Goal: Ask a question: Seek information or help from site administrators or community

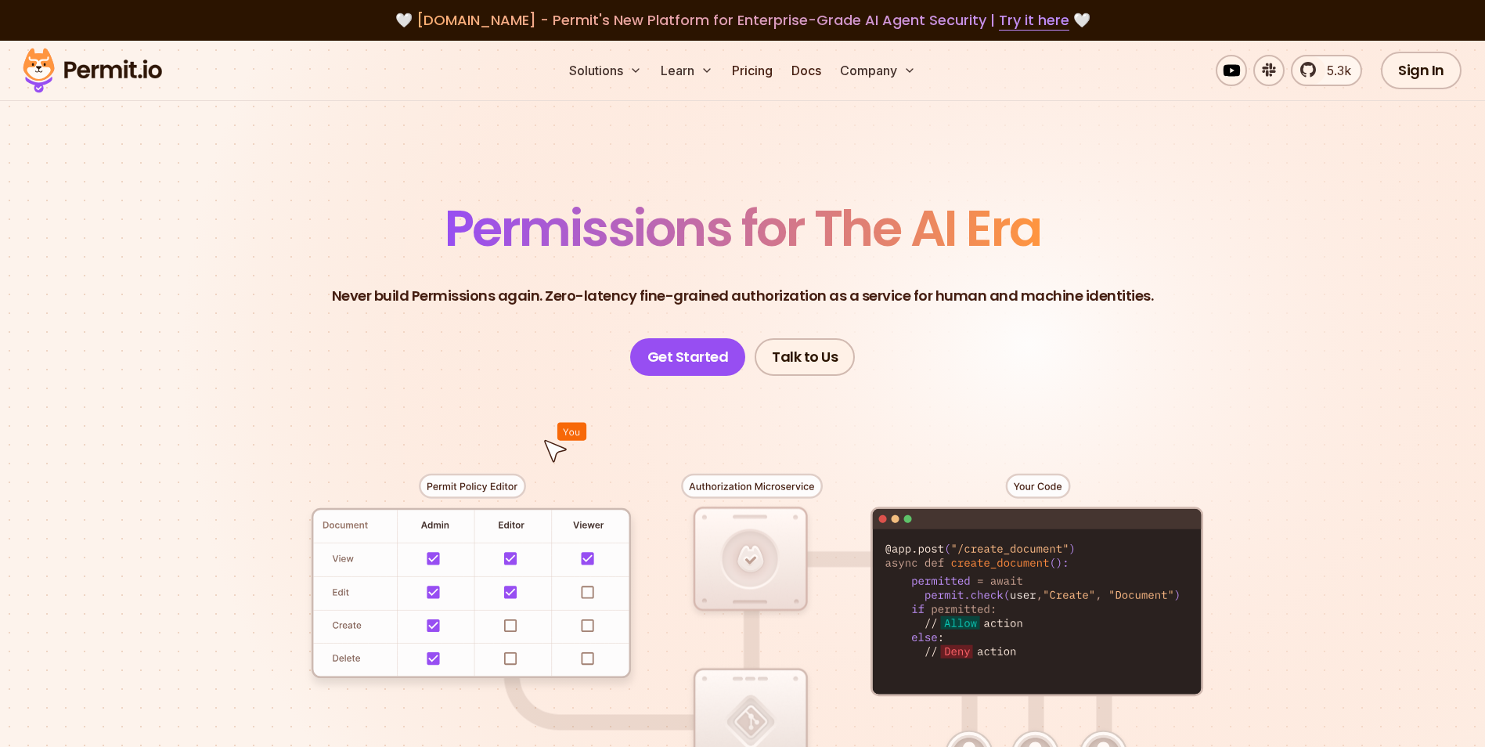
drag, startPoint x: 1421, startPoint y: 75, endPoint x: 1286, endPoint y: 165, distance: 162.0
click at [1421, 75] on link "Sign In" at bounding box center [1421, 71] width 81 height 38
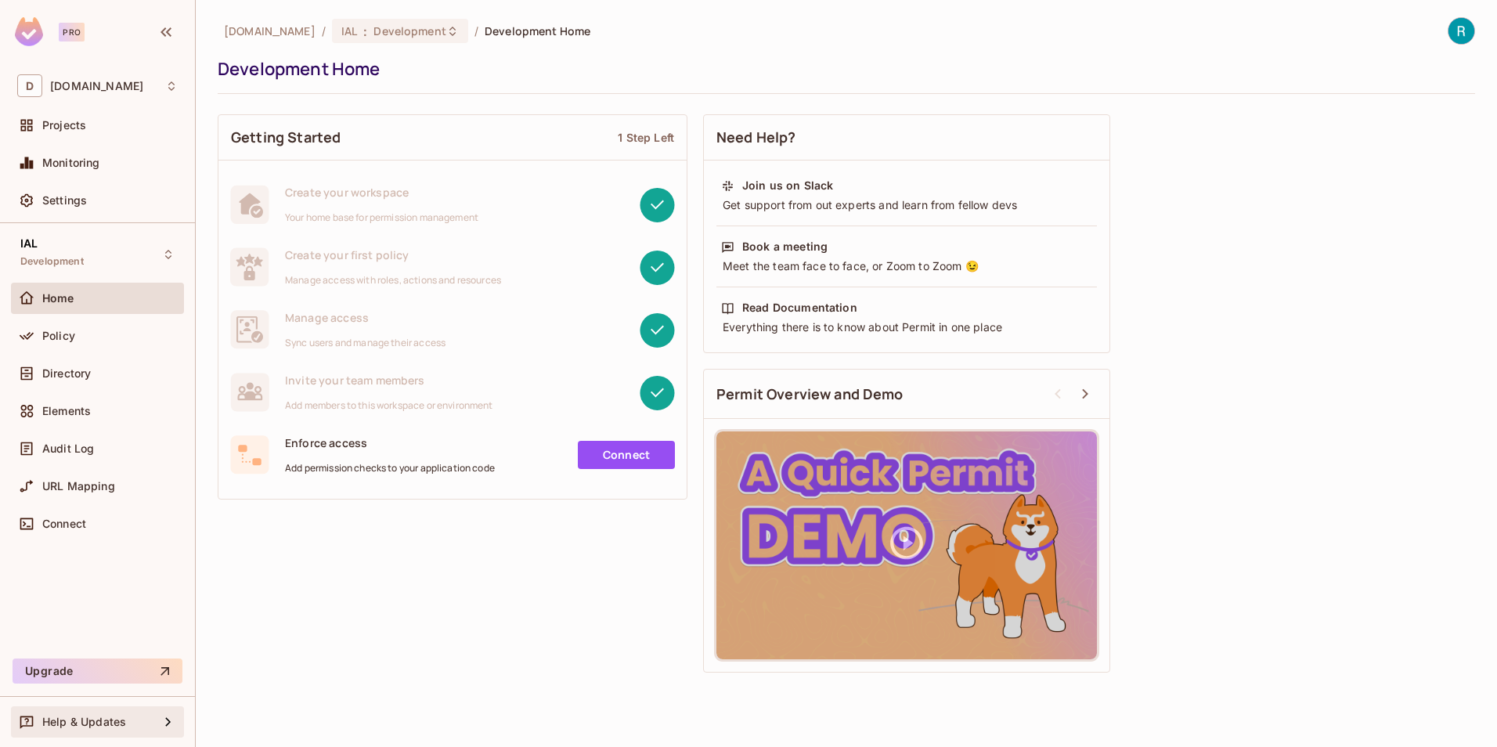
click at [115, 720] on span "Help & Updates" at bounding box center [84, 722] width 84 height 13
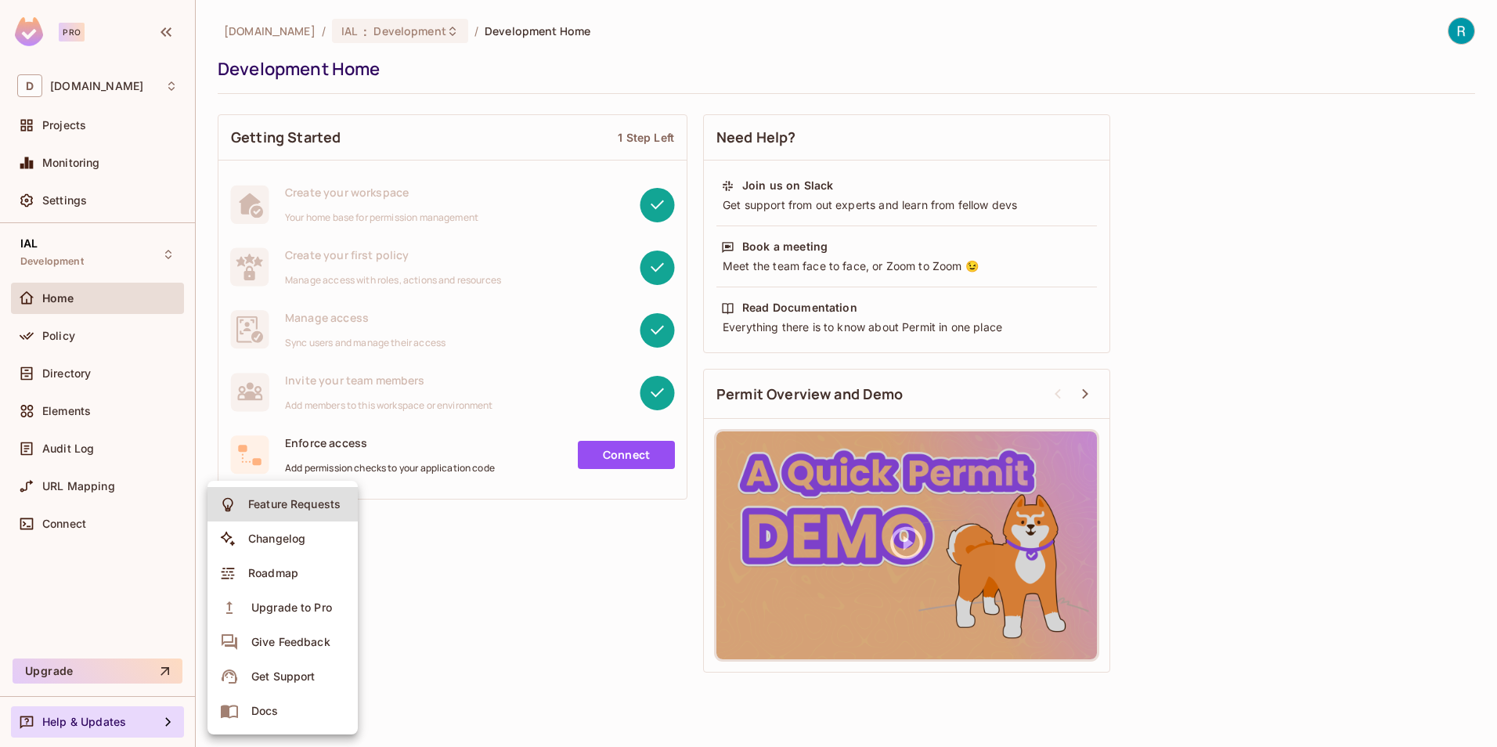
click at [284, 672] on div "Get Support" at bounding box center [282, 677] width 63 height 16
